Goal: Register for event/course

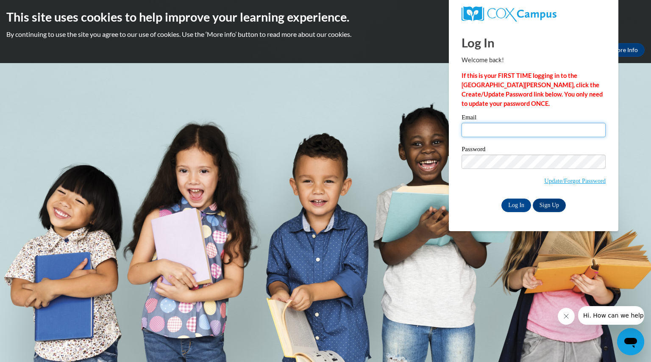
click at [502, 127] on input "Email" at bounding box center [533, 130] width 144 height 14
type input "[EMAIL_ADDRESS][DOMAIN_NAME]"
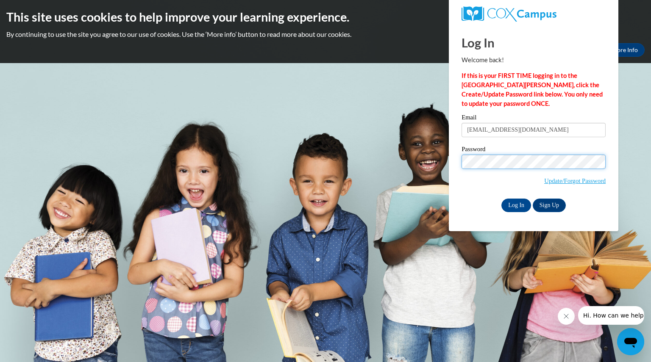
click at [501, 199] on input "Log In" at bounding box center [516, 206] width 30 height 14
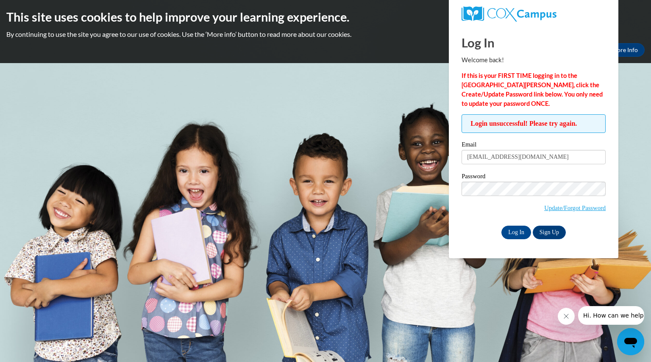
click at [461, 188] on div "Login unsuccessful! Please try again. Please enter your email! Please enter you…" at bounding box center [533, 176] width 157 height 125
click at [515, 231] on input "Log In" at bounding box center [516, 233] width 30 height 14
click at [579, 208] on link "Update/Forgot Password" at bounding box center [574, 208] width 61 height 7
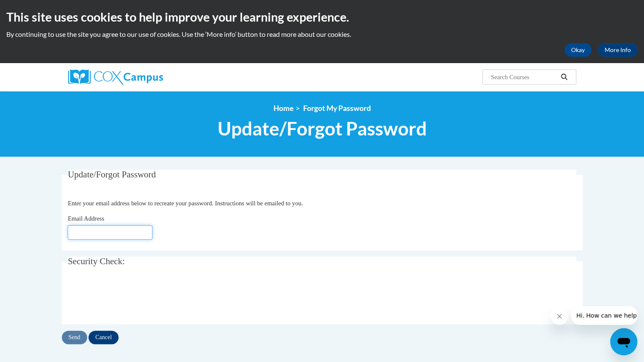
click at [82, 230] on input "Email Address" at bounding box center [110, 232] width 85 height 14
type input "[EMAIL_ADDRESS][DOMAIN_NAME]"
click at [75, 337] on input "Send" at bounding box center [74, 338] width 25 height 14
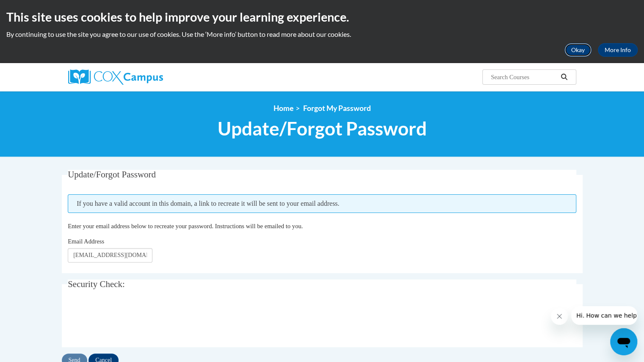
click at [572, 53] on button "Okay" at bounding box center [578, 50] width 27 height 14
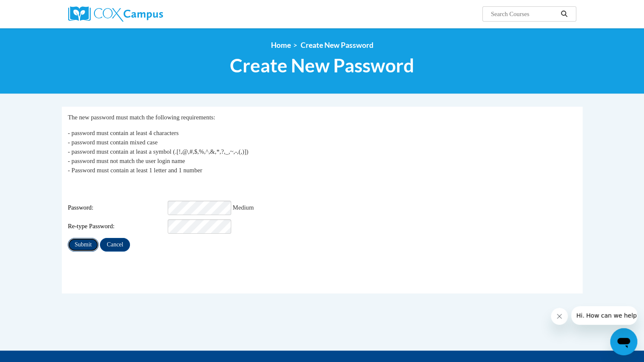
click at [77, 240] on input "Submit" at bounding box center [83, 245] width 31 height 14
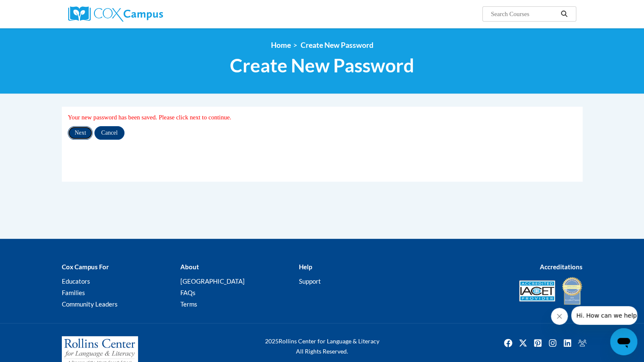
click at [80, 132] on input "Next" at bounding box center [80, 133] width 25 height 14
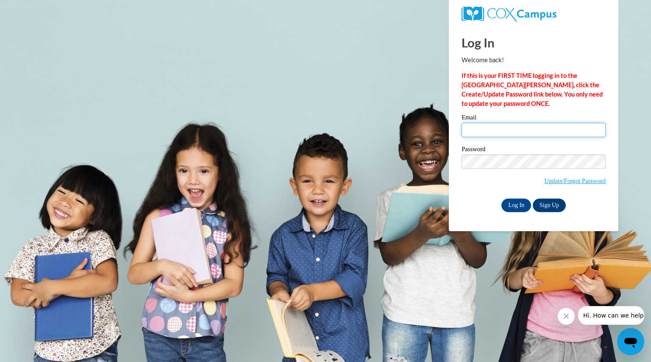
click at [507, 132] on input "Email" at bounding box center [533, 130] width 144 height 14
type input "radlnicole@aasd.k12.wi.us"
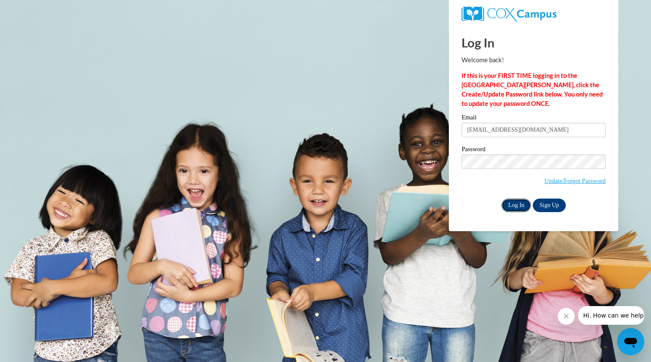
click at [511, 206] on input "Log In" at bounding box center [516, 206] width 30 height 14
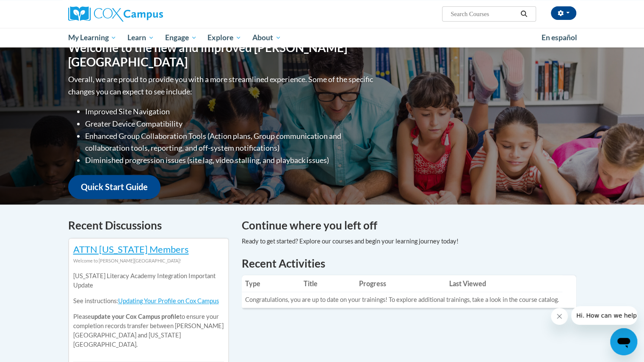
scroll to position [127, 0]
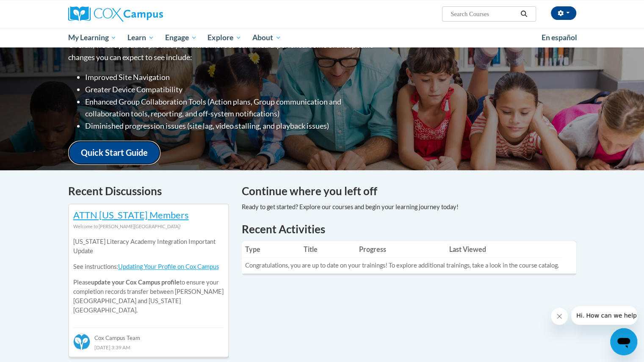
click at [104, 150] on link "Quick Start Guide" at bounding box center [114, 153] width 92 height 24
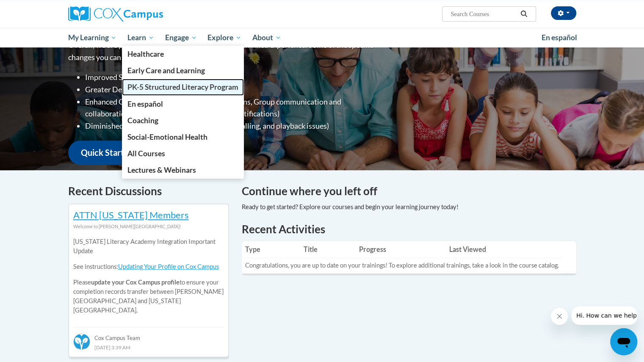
click at [143, 89] on span "PK-5 Structured Literacy Program" at bounding box center [183, 87] width 111 height 9
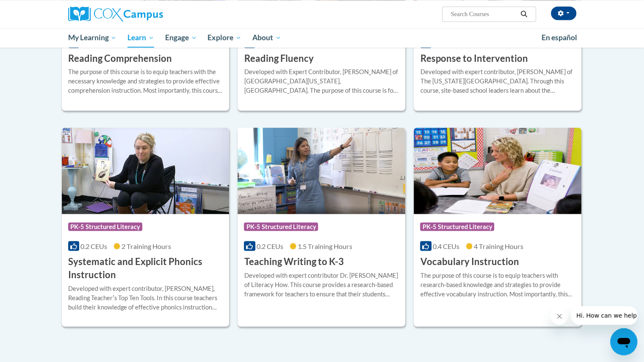
scroll to position [844, 0]
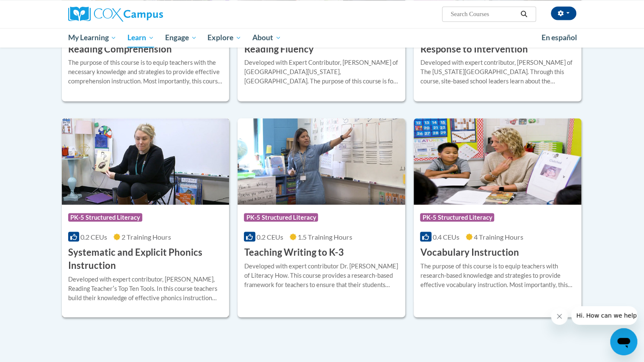
click at [108, 256] on h3 "Systematic and Explicit Phonics Instruction" at bounding box center [145, 259] width 155 height 26
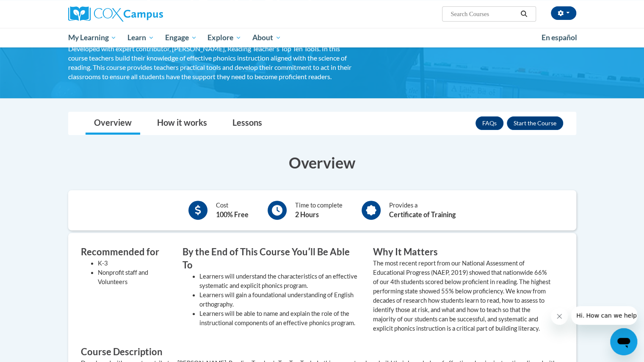
scroll to position [85, 0]
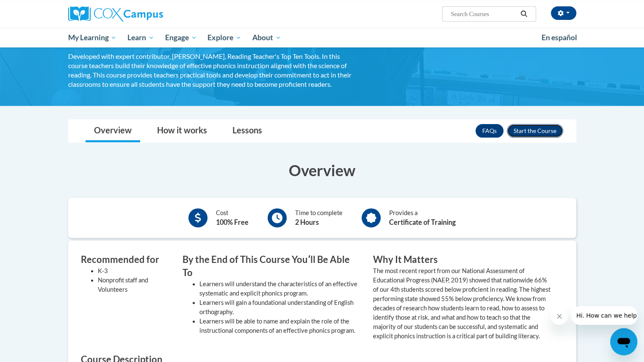
click at [528, 134] on button "Enroll" at bounding box center [535, 131] width 56 height 14
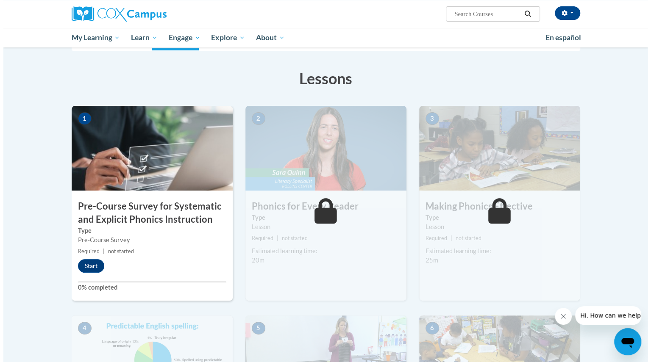
scroll to position [127, 0]
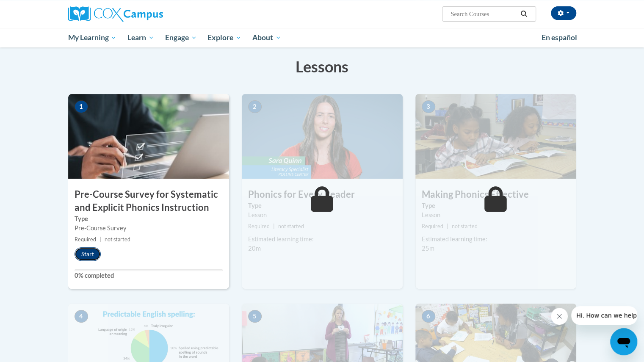
click at [78, 252] on button "Start" at bounding box center [88, 254] width 26 height 14
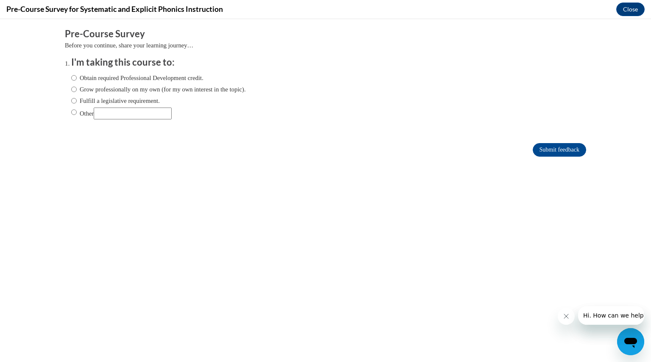
scroll to position [0, 0]
click at [71, 100] on input "Fulfill a legislative requirement." at bounding box center [74, 100] width 6 height 9
radio input "true"
click at [553, 152] on input "Submit feedback" at bounding box center [559, 150] width 53 height 14
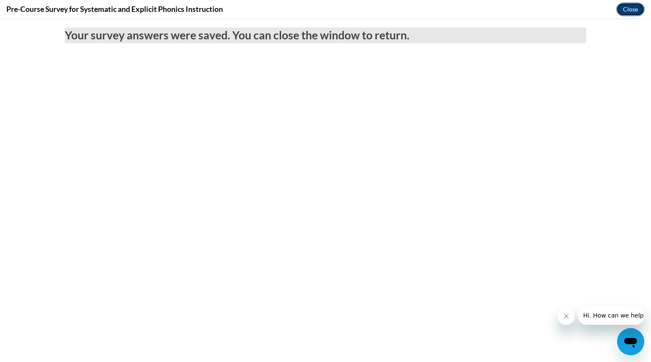
drag, startPoint x: 629, startPoint y: 8, endPoint x: 627, endPoint y: 4, distance: 4.4
click at [629, 8] on button "Close" at bounding box center [630, 10] width 28 height 14
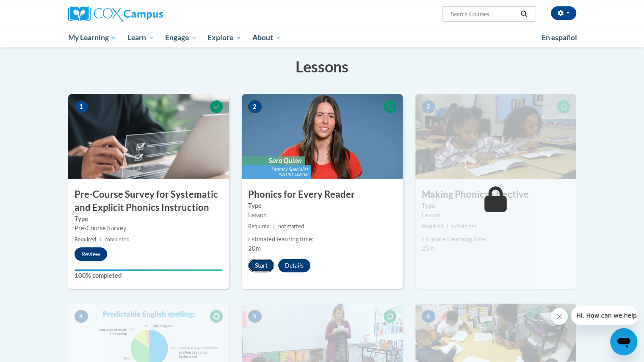
click at [254, 266] on button "Start" at bounding box center [261, 266] width 26 height 14
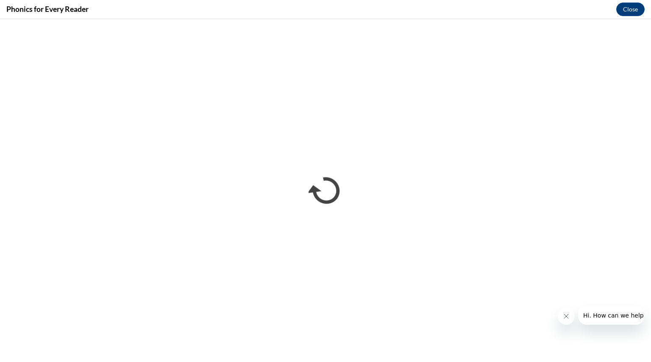
click at [569, 313] on icon "Close message from company" at bounding box center [565, 316] width 7 height 7
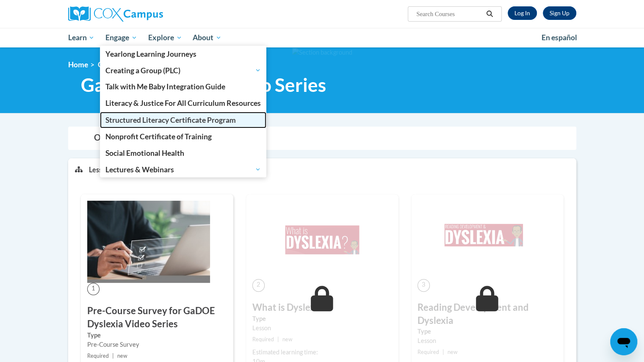
click at [126, 122] on span "Structured Literacy Certificate Program" at bounding box center [170, 120] width 130 height 9
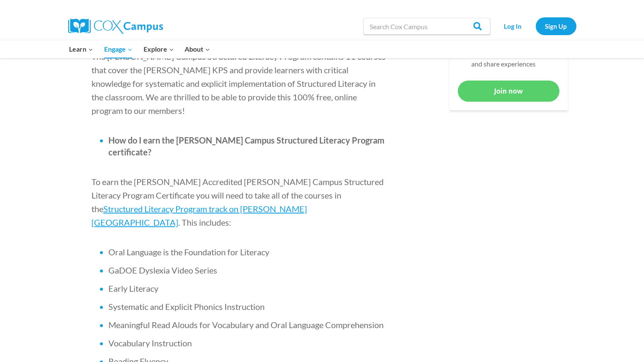
scroll to position [508, 0]
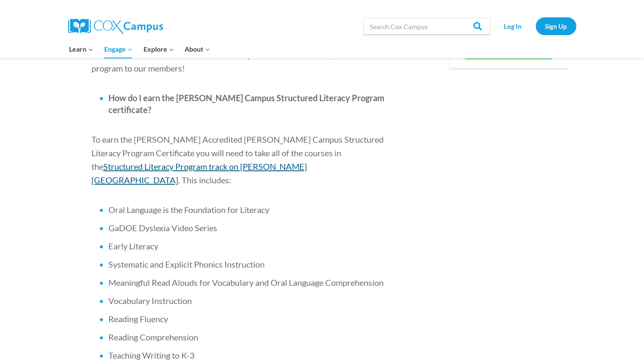
click at [289, 161] on span "Structured Literacy Program track on [PERSON_NAME][GEOGRAPHIC_DATA]" at bounding box center [200, 173] width 216 height 24
